Goal: Task Accomplishment & Management: Use online tool/utility

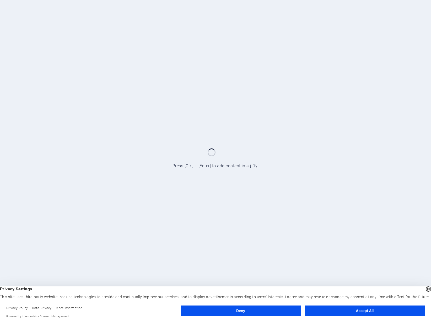
click at [352, 310] on button "Accept All" at bounding box center [365, 311] width 120 height 10
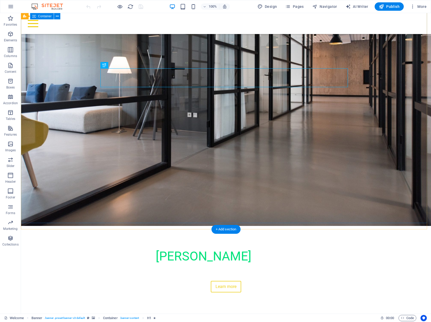
scroll to position [26, 0]
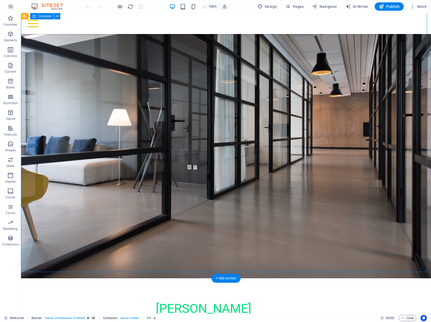
click at [193, 279] on div "[PERSON_NAME] projects Creating your vision with expert construction and suppor…" at bounding box center [226, 323] width 410 height 88
click at [155, 319] on div "Creating your vision with expert construction and support solutions." at bounding box center [225, 324] width 247 height 11
click at [153, 319] on div "Creating your vision with expert construction and support solutions." at bounding box center [225, 324] width 247 height 11
click at [157, 319] on div "Creating your vision with expert construction and support solutions." at bounding box center [225, 324] width 247 height 11
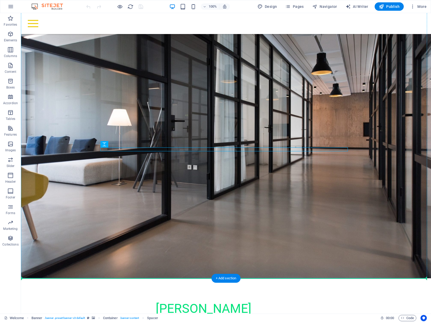
drag, startPoint x: 280, startPoint y: 148, endPoint x: 371, endPoint y: 174, distance: 95.4
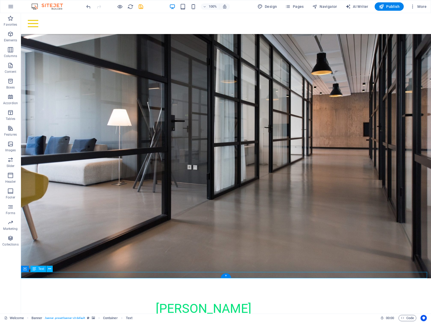
click at [49, 269] on icon at bounding box center [49, 270] width 3 height 6
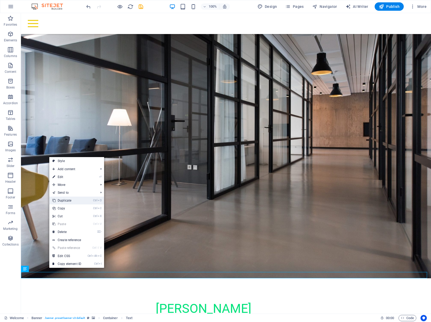
click at [70, 201] on link "Ctrl D Duplicate" at bounding box center [66, 201] width 35 height 8
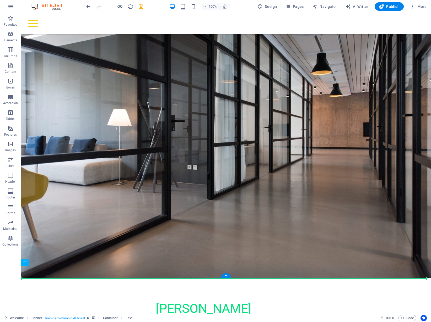
drag, startPoint x: 50, startPoint y: 268, endPoint x: 55, endPoint y: 248, distance: 20.9
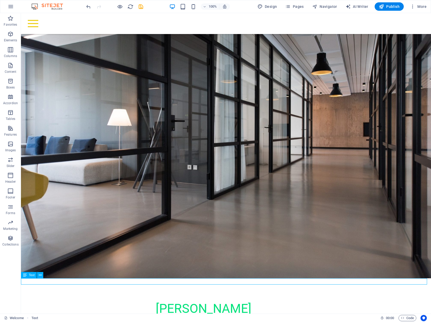
click at [89, 7] on icon "undo" at bounding box center [88, 7] width 6 height 6
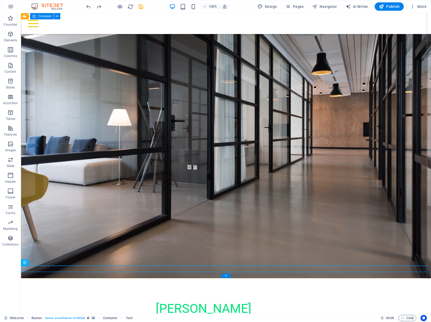
drag, startPoint x: 300, startPoint y: 266, endPoint x: 306, endPoint y: 205, distance: 61.9
click at [306, 279] on div "[PERSON_NAME] projects Creating your vision with expert construction and suppor…" at bounding box center [226, 327] width 410 height 96
click at [30, 262] on span "Container" at bounding box center [36, 262] width 14 height 3
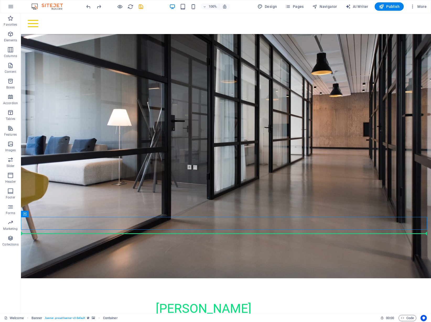
scroll to position [75, 0]
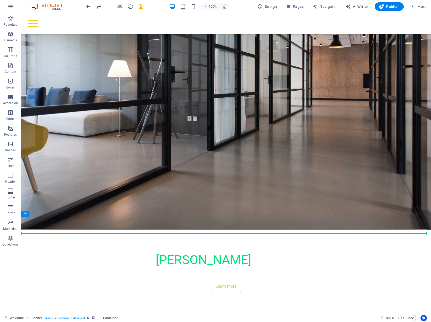
drag, startPoint x: 48, startPoint y: 276, endPoint x: 37, endPoint y: 263, distance: 17.1
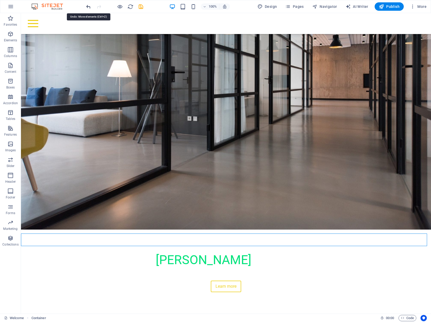
click at [89, 8] on icon "undo" at bounding box center [88, 7] width 6 height 6
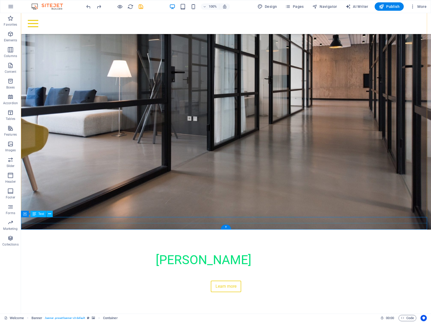
click at [251, 314] on div "Incorporating Solstice Hom es, LifetimeVILLAs and LifetimeCARE" at bounding box center [226, 317] width 410 height 6
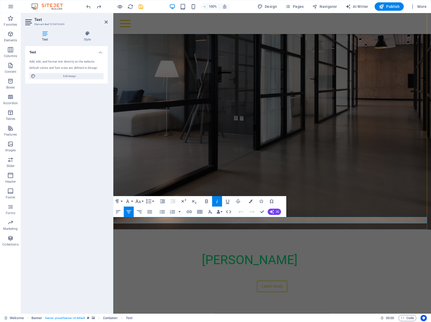
drag, startPoint x: 332, startPoint y: 220, endPoint x: 211, endPoint y: 220, distance: 121.4
click at [211, 314] on p "Incorporating Solstice Hom es, LifetimeVILLAs and LifetimeCARE" at bounding box center [272, 317] width 318 height 6
click at [252, 320] on div "Incorporating Solstice Hom es, LifetimeVILLAs and LifetimeCARE" at bounding box center [272, 323] width 318 height 6
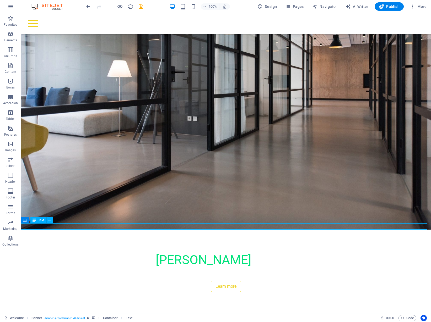
click at [252, 320] on div "Incorporating Solstice Hom es, LifetimeVILLAs and LifetimeCARE" at bounding box center [226, 323] width 410 height 6
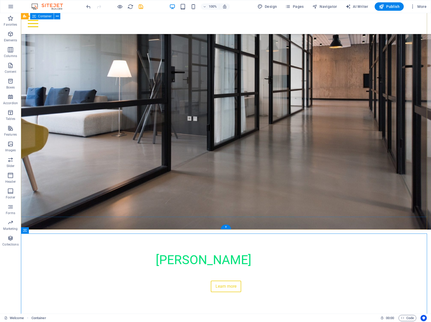
click at [202, 230] on div "[PERSON_NAME] projects Creating your vision with expert construction and suppor…" at bounding box center [226, 272] width 410 height 84
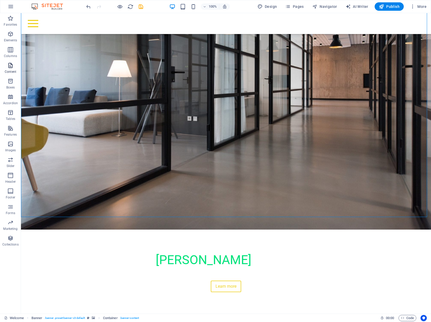
click at [10, 66] on icon "button" at bounding box center [10, 65] width 6 height 6
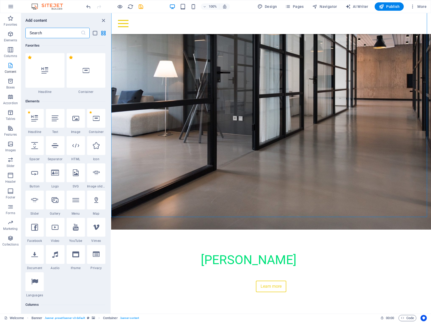
scroll to position [917, 0]
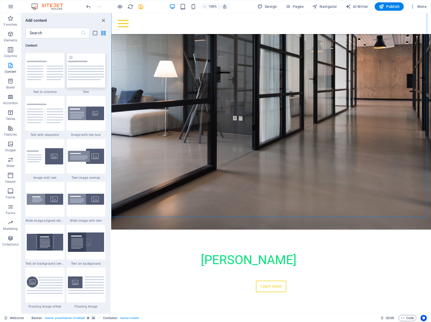
click at [84, 73] on img at bounding box center [86, 70] width 36 height 19
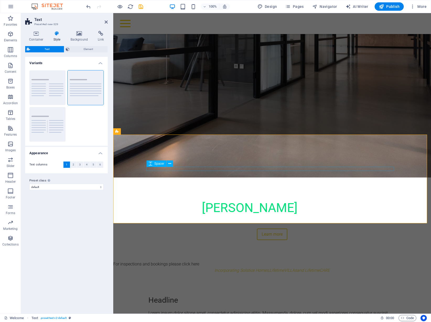
scroll to position [180, 0]
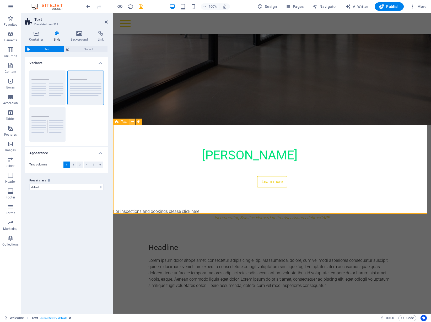
click at [132, 122] on icon at bounding box center [132, 122] width 3 height 6
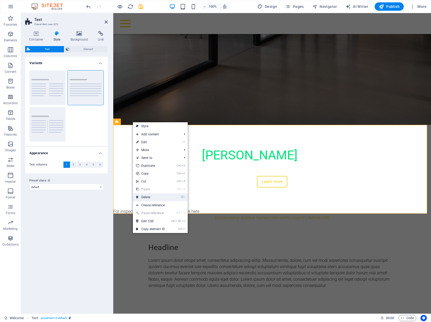
click at [151, 195] on link "⌦ Delete" at bounding box center [150, 197] width 35 height 8
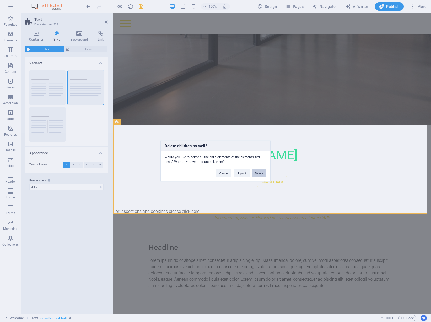
click at [256, 172] on button "Delete" at bounding box center [259, 174] width 15 height 8
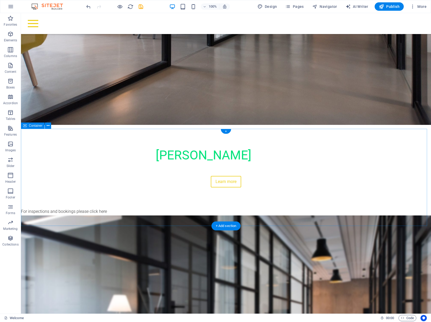
click at [381, 225] on div "Welcome! Certainly! The development phase is where the true potential of a loca…" at bounding box center [226, 273] width 410 height 97
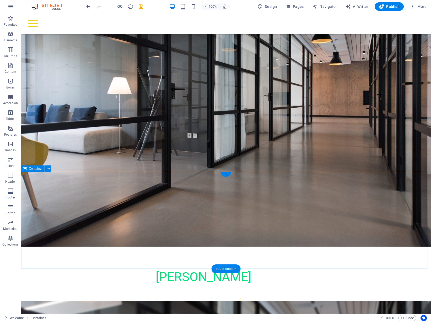
scroll to position [49, 0]
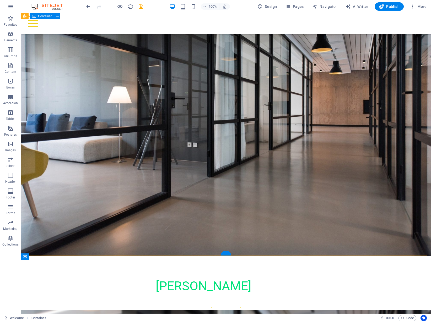
click at [142, 256] on div "[PERSON_NAME] projects Creating your vision with expert construction and suppor…" at bounding box center [226, 298] width 410 height 84
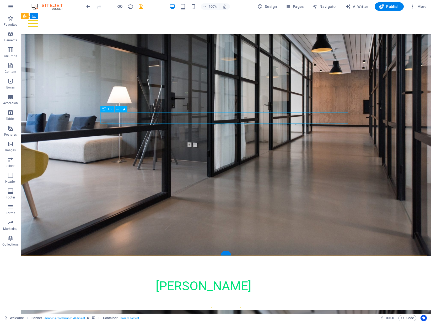
click at [163, 296] on div "Creating your vision with expert construction and support solutions." at bounding box center [225, 301] width 247 height 11
click at [118, 109] on icon at bounding box center [117, 110] width 3 height 6
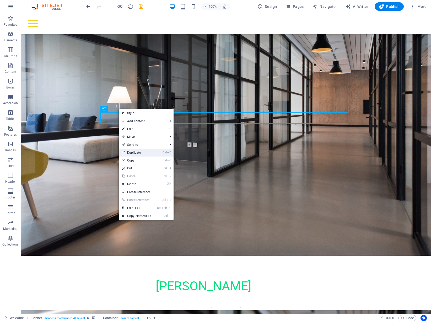
click at [132, 153] on link "Ctrl D Duplicate" at bounding box center [136, 153] width 35 height 8
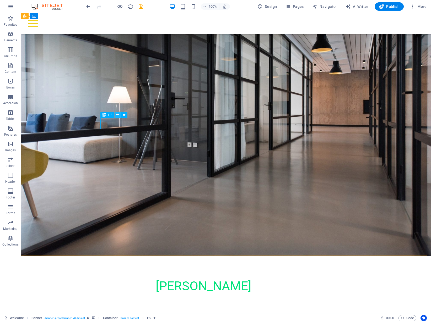
click at [118, 115] on icon at bounding box center [117, 115] width 3 height 6
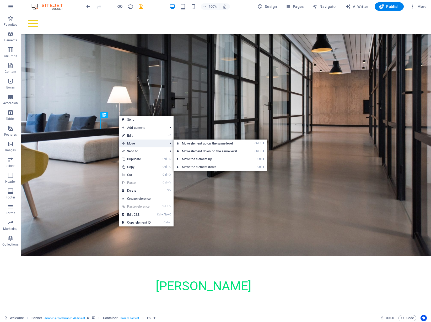
click at [130, 145] on span "Move" at bounding box center [142, 144] width 47 height 8
click at [189, 152] on link "Ctrl ⇧ ⬇ Move element down on the same level" at bounding box center [211, 152] width 74 height 8
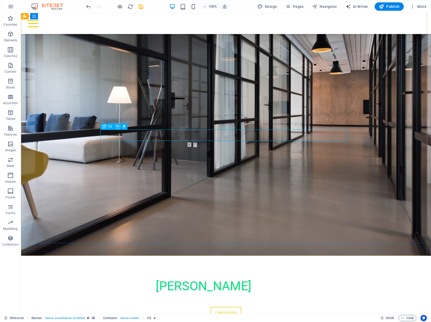
click at [117, 126] on icon at bounding box center [117, 127] width 3 height 6
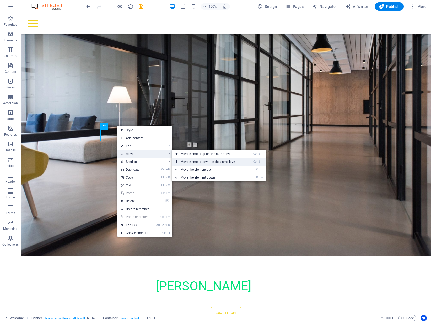
click at [191, 161] on link "Ctrl ⇧ ⬇ Move element down on the same level" at bounding box center [209, 162] width 74 height 8
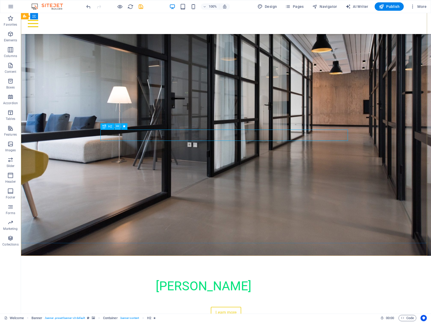
click at [116, 125] on icon at bounding box center [117, 127] width 3 height 6
click at [118, 126] on icon at bounding box center [117, 127] width 3 height 6
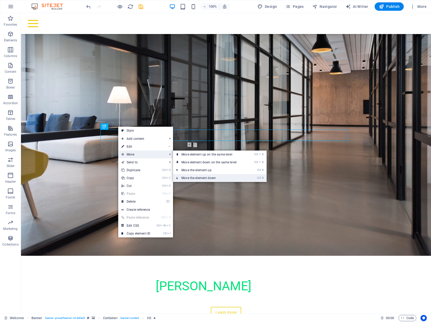
click at [189, 177] on link "Ctrl ⬇ Move the element down" at bounding box center [210, 178] width 74 height 8
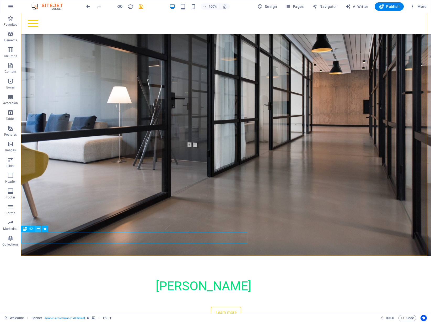
click at [38, 229] on icon at bounding box center [38, 230] width 3 height 6
click at [24, 229] on icon at bounding box center [25, 229] width 4 height 6
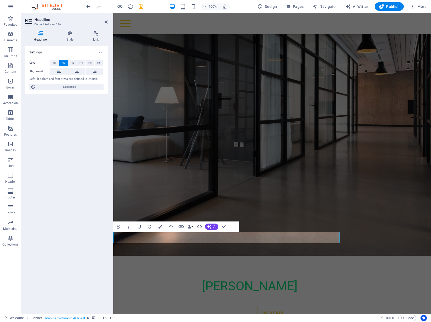
click at [45, 226] on div "Settings Level H1 H2 H3 H4 H5 H6 Alignment Default colors and font sizes are de…" at bounding box center [66, 178] width 83 height 264
click at [76, 71] on icon at bounding box center [77, 71] width 4 height 6
click at [78, 71] on icon at bounding box center [77, 71] width 4 height 6
drag, startPoint x: 339, startPoint y: 238, endPoint x: 363, endPoint y: 239, distance: 23.6
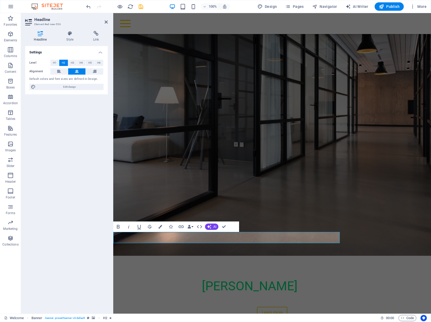
click at [363, 239] on div "[PERSON_NAME] projects Creating your vision with expert construction and suppor…" at bounding box center [272, 174] width 318 height 378
click at [370, 256] on div "[PERSON_NAME] projects Creating your vision with expert construction and suppor…" at bounding box center [272, 298] width 318 height 84
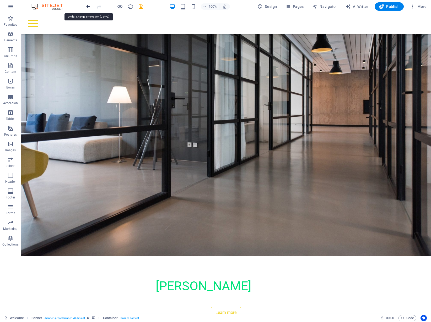
click at [87, 6] on icon "undo" at bounding box center [88, 7] width 6 height 6
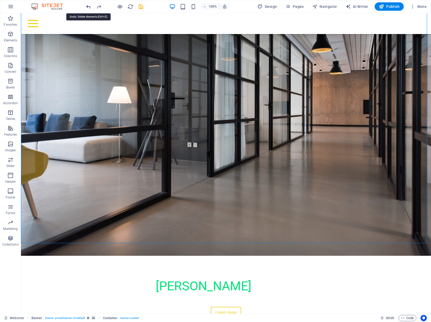
click at [87, 6] on icon "undo" at bounding box center [88, 7] width 6 height 6
click at [237, 256] on div "[PERSON_NAME] projects Creating your vision with expert construction and suppor…" at bounding box center [226, 298] width 410 height 84
click at [235, 256] on div "[PERSON_NAME] projects Creating your vision with expert construction and suppor…" at bounding box center [226, 298] width 410 height 84
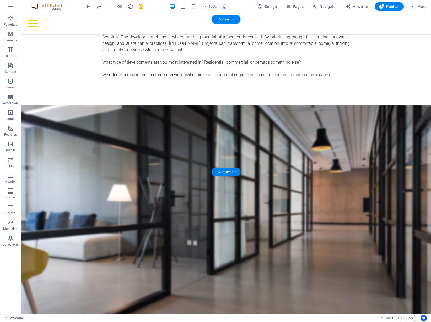
scroll to position [494, 0]
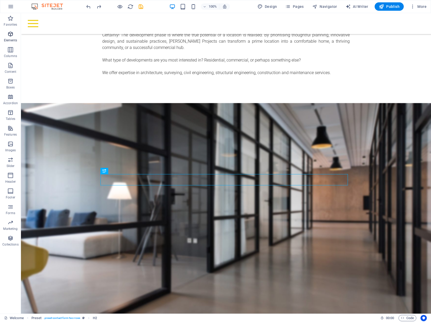
click at [9, 34] on icon "button" at bounding box center [10, 34] width 6 height 6
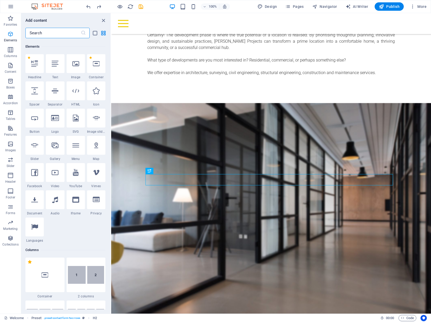
scroll to position [56, 0]
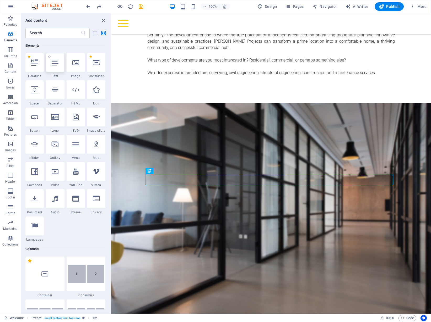
click at [56, 66] on icon at bounding box center [55, 62] width 7 height 7
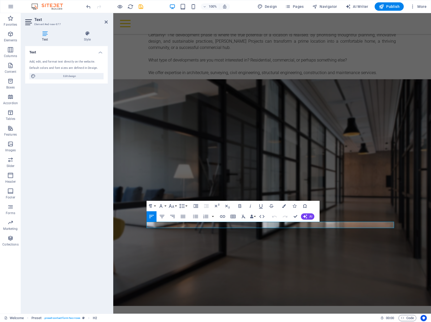
scroll to position [447, 0]
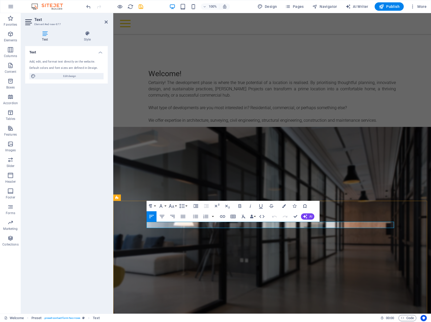
drag, startPoint x: 191, startPoint y: 225, endPoint x: 146, endPoint y: 222, distance: 45.2
drag, startPoint x: 224, startPoint y: 225, endPoint x: 233, endPoint y: 225, distance: 8.7
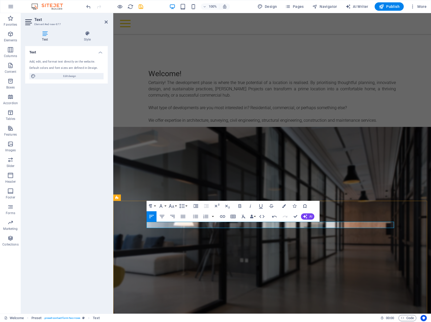
click at [224, 216] on icon "button" at bounding box center [222, 216] width 5 height 3
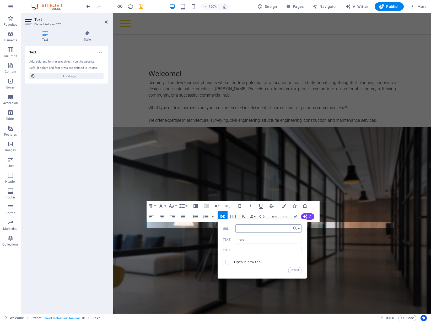
click at [249, 228] on input "URL" at bounding box center [268, 229] width 66 height 8
click at [256, 230] on input "URL" at bounding box center [268, 229] width 66 height 8
paste input "here [URL][EMAIL_ADDRESS][DOMAIN_NAME][DOMAIN_NAME]"
drag, startPoint x: 245, startPoint y: 228, endPoint x: 237, endPoint y: 228, distance: 7.9
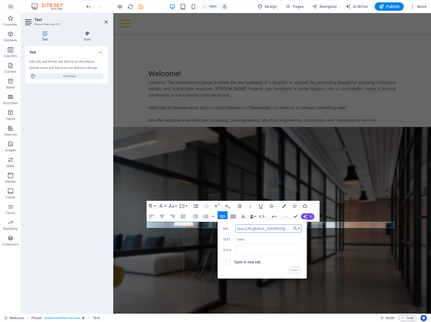
click at [237, 228] on input "here [URL][EMAIL_ADDRESS][DOMAIN_NAME][DOMAIN_NAME]" at bounding box center [268, 229] width 66 height 8
type input "[URL][EMAIL_ADDRESS][DOMAIN_NAME][DOMAIN_NAME]"
click at [250, 239] on input "here" at bounding box center [269, 239] width 66 height 8
drag, startPoint x: 259, startPoint y: 240, endPoint x: 234, endPoint y: 239, distance: 25.4
click at [234, 239] on div "here Text" at bounding box center [262, 239] width 79 height 9
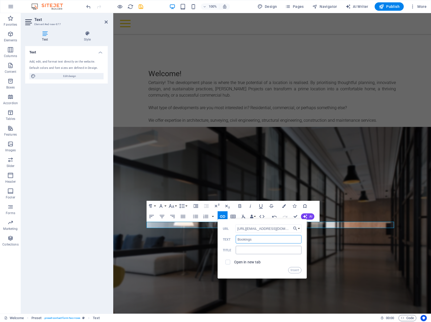
type input "Bookings"
click at [248, 249] on input "text" at bounding box center [269, 250] width 66 height 8
type input "Inspections"
click at [229, 263] on input "checkbox" at bounding box center [227, 261] width 5 height 5
checkbox input "true"
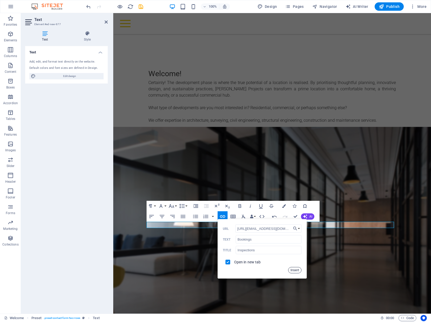
click at [294, 269] on button "Insert" at bounding box center [294, 270] width 13 height 6
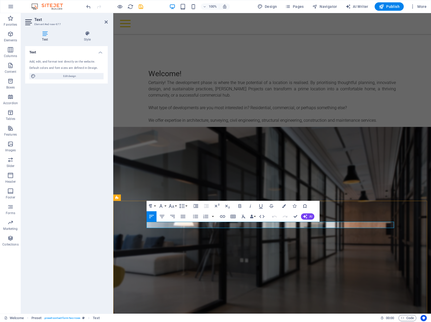
click link "Bookings"
click at [231, 213] on icon "button" at bounding box center [232, 212] width 6 height 6
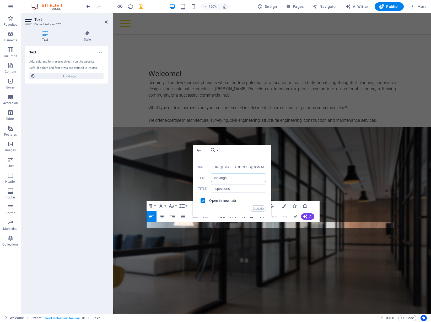
drag, startPoint x: 230, startPoint y: 180, endPoint x: 211, endPoint y: 177, distance: 18.6
click at [211, 177] on input "Bookings" at bounding box center [239, 178] width 56 height 8
type input "here"
click at [256, 207] on button "Update" at bounding box center [259, 209] width 16 height 6
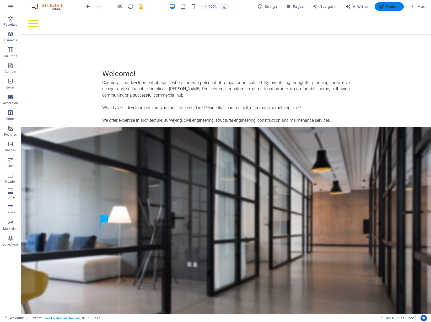
click at [388, 6] on span "Publish" at bounding box center [389, 6] width 21 height 5
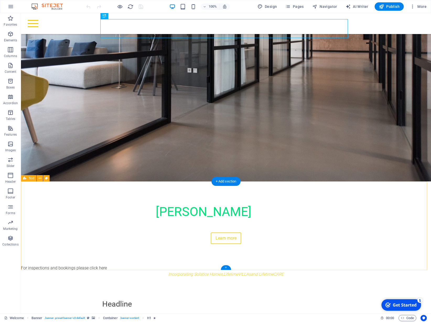
scroll to position [131, 0]
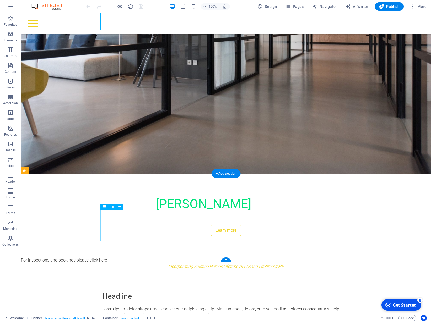
click at [294, 306] on div "Lorem ipsum dolor sitope amet, consectetur adipisicing elitip. Massumenda, dolo…" at bounding box center [225, 321] width 247 height 31
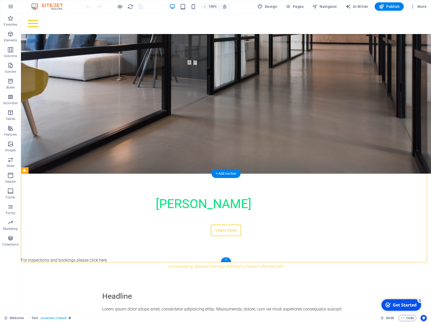
drag, startPoint x: 78, startPoint y: 194, endPoint x: 292, endPoint y: 230, distance: 217.3
click at [292, 270] on div "Headline Lorem ipsum dolor sitope amet, consectetur adipisicing elitip. Massume…" at bounding box center [226, 314] width 410 height 89
click at [186, 306] on div "Lorem ipsum dolor sitope amet, consectetur adipisicing elitip. Massumenda, dolo…" at bounding box center [225, 321] width 247 height 31
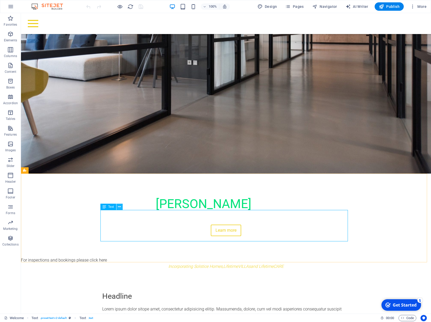
click at [120, 207] on icon at bounding box center [119, 207] width 3 height 6
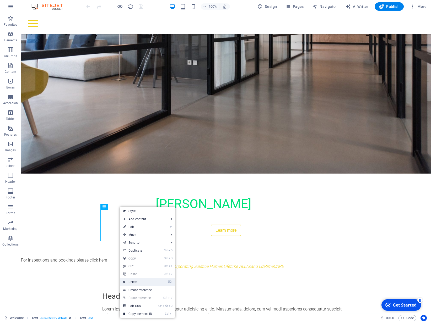
click at [138, 281] on link "⌦ Delete" at bounding box center [137, 282] width 35 height 8
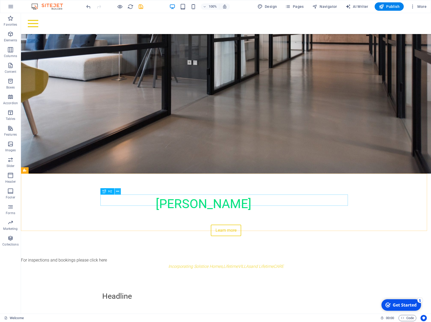
click at [117, 193] on icon at bounding box center [117, 192] width 3 height 6
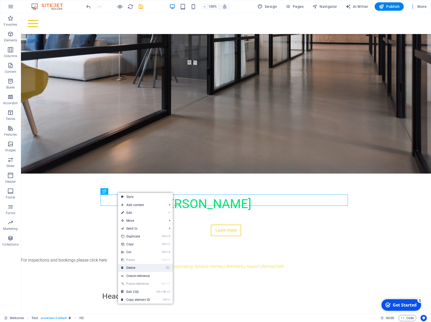
click at [131, 268] on link "⌦ Delete" at bounding box center [135, 268] width 35 height 8
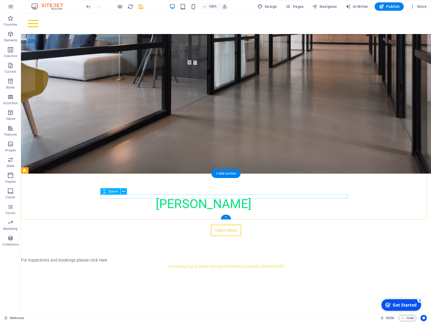
click at [331, 291] on div at bounding box center [225, 293] width 247 height 4
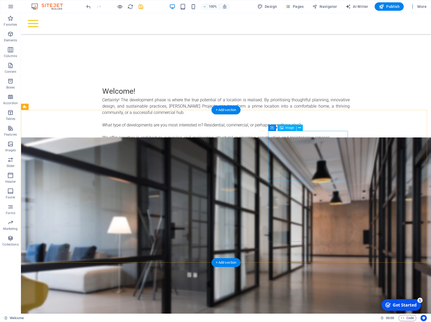
scroll to position [393, 0]
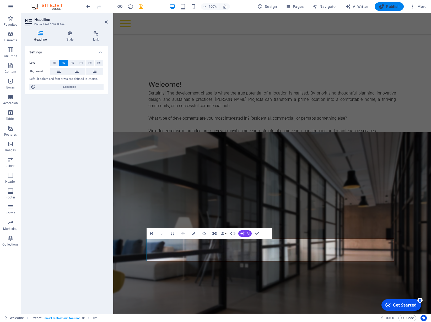
click at [391, 8] on span "Publish" at bounding box center [389, 6] width 21 height 5
